Goal: Find specific page/section: Find specific page/section

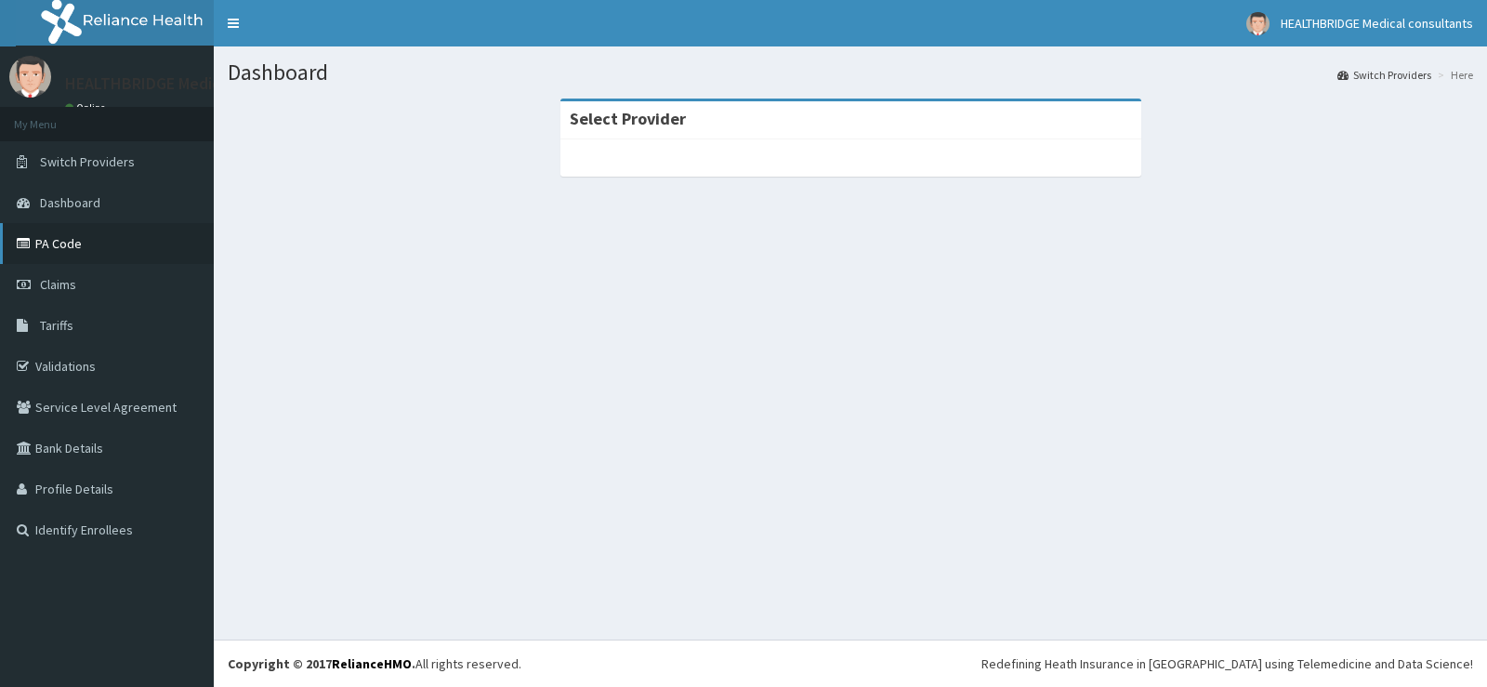
click at [78, 249] on link "PA Code" at bounding box center [107, 243] width 214 height 41
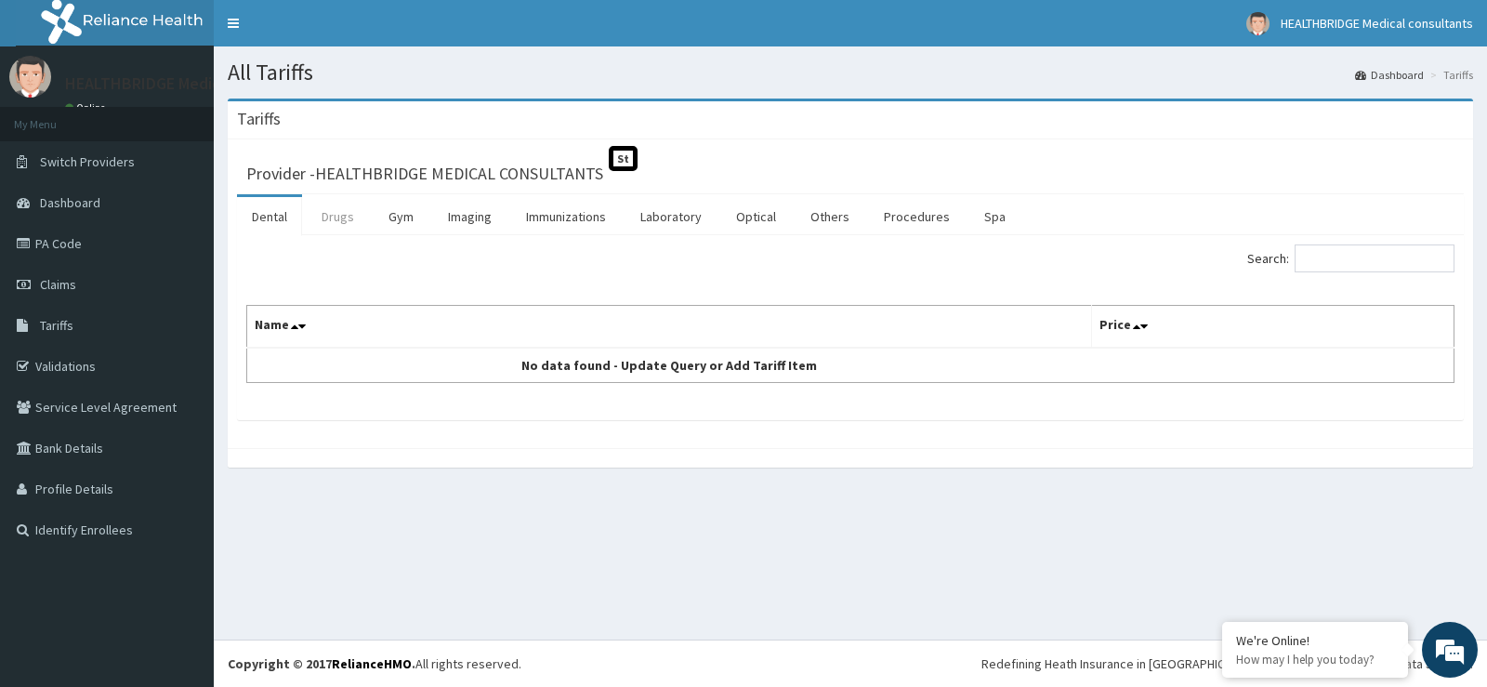
click at [348, 222] on link "Drugs" at bounding box center [338, 216] width 62 height 39
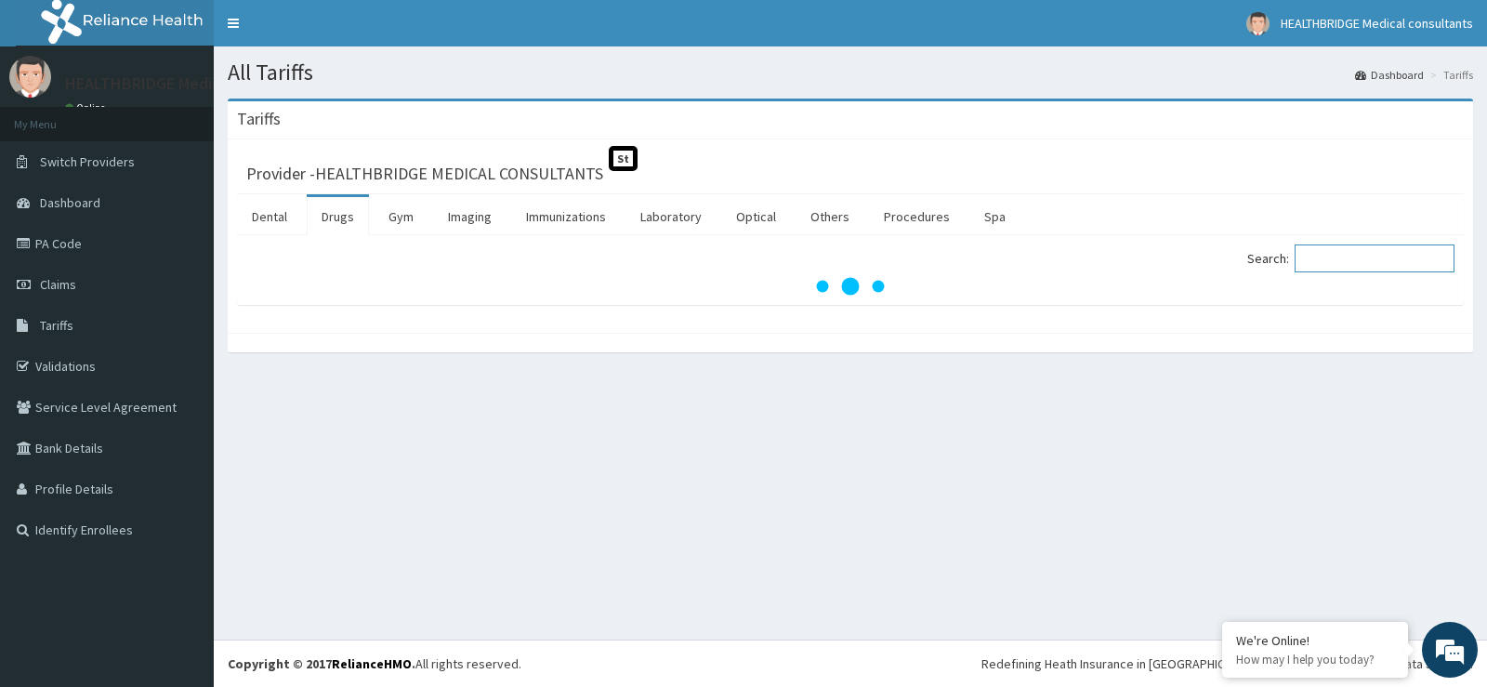
click at [1366, 249] on input "Search:" at bounding box center [1374, 258] width 160 height 28
type input "AMLODIP"
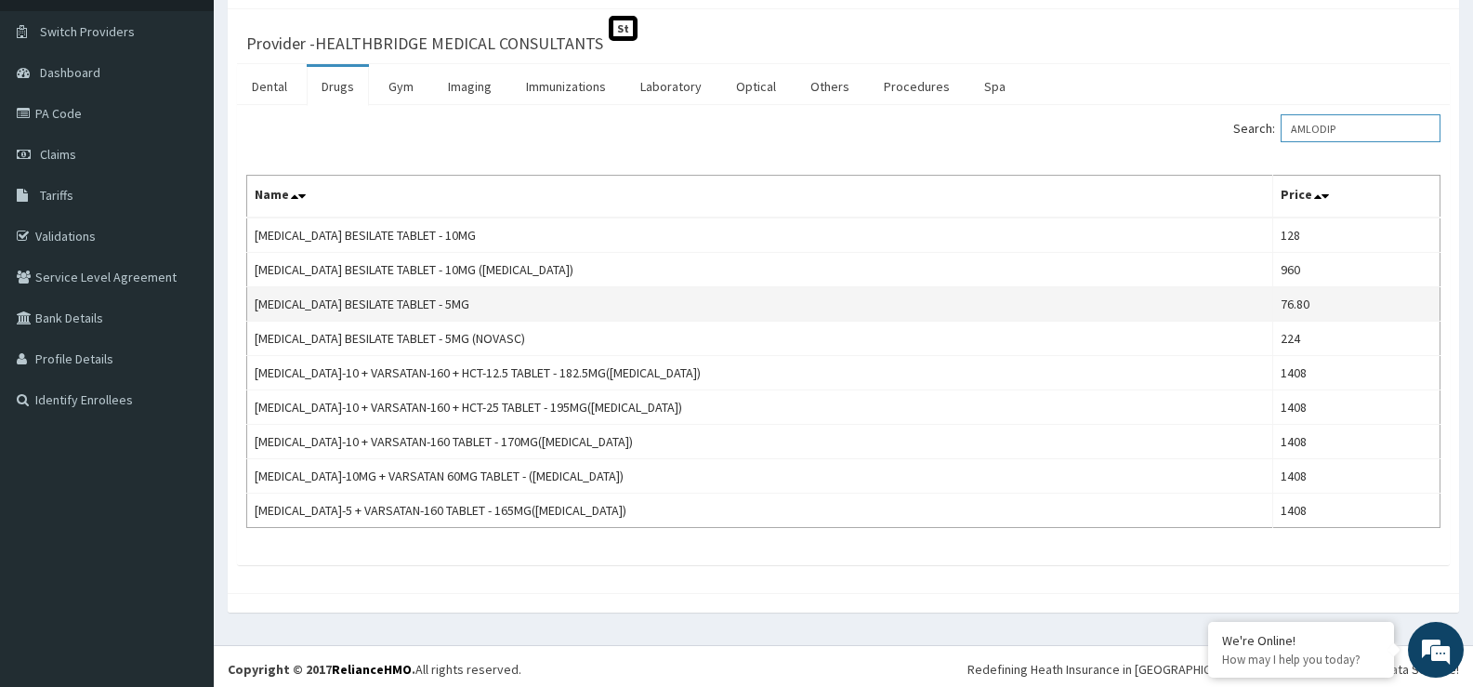
scroll to position [136, 0]
